Goal: Task Accomplishment & Management: Manage account settings

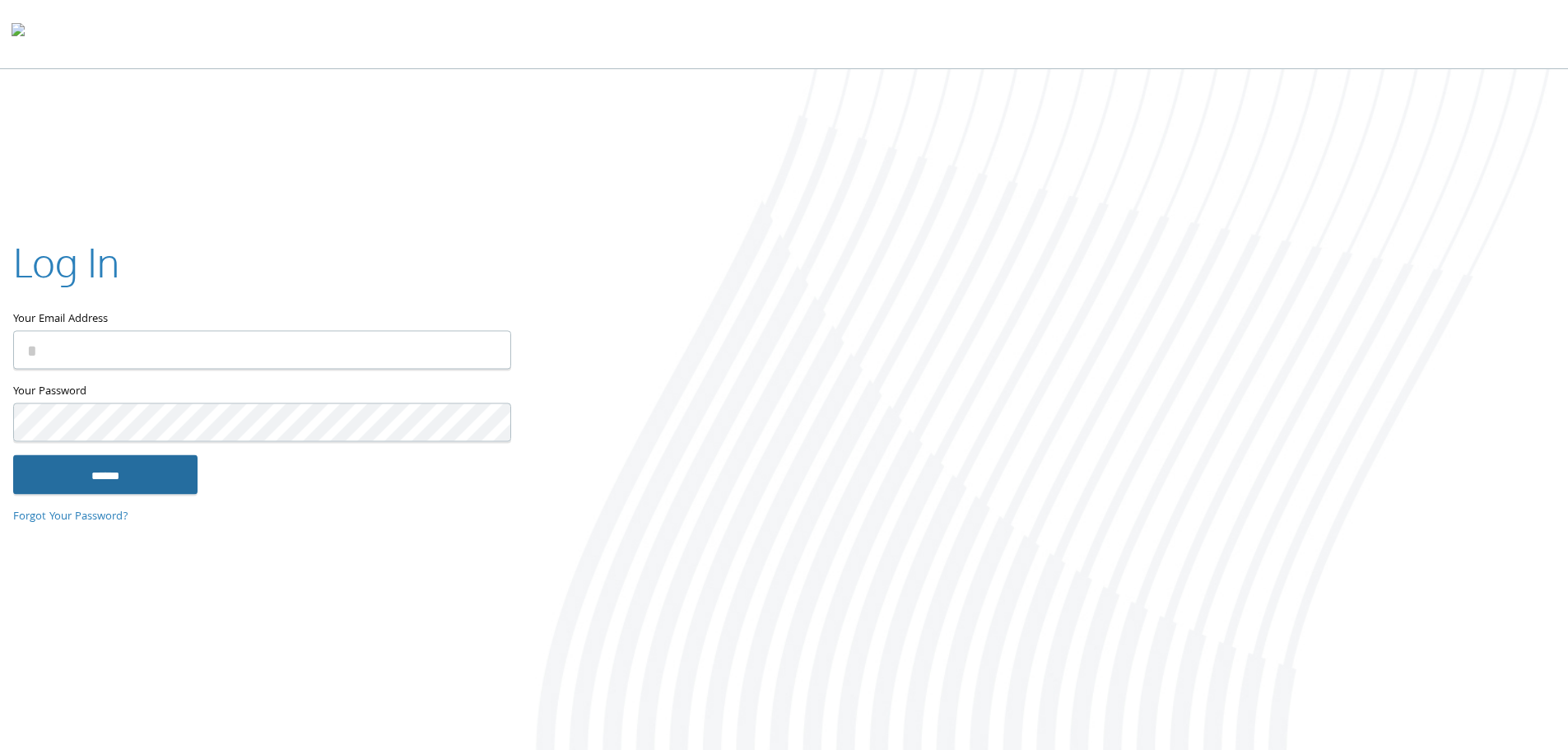
type input "**********"
click at [100, 471] on input "******" at bounding box center [106, 474] width 184 height 40
type input "**********"
click at [107, 461] on input "******" at bounding box center [106, 474] width 184 height 40
